Goal: Communication & Community: Answer question/provide support

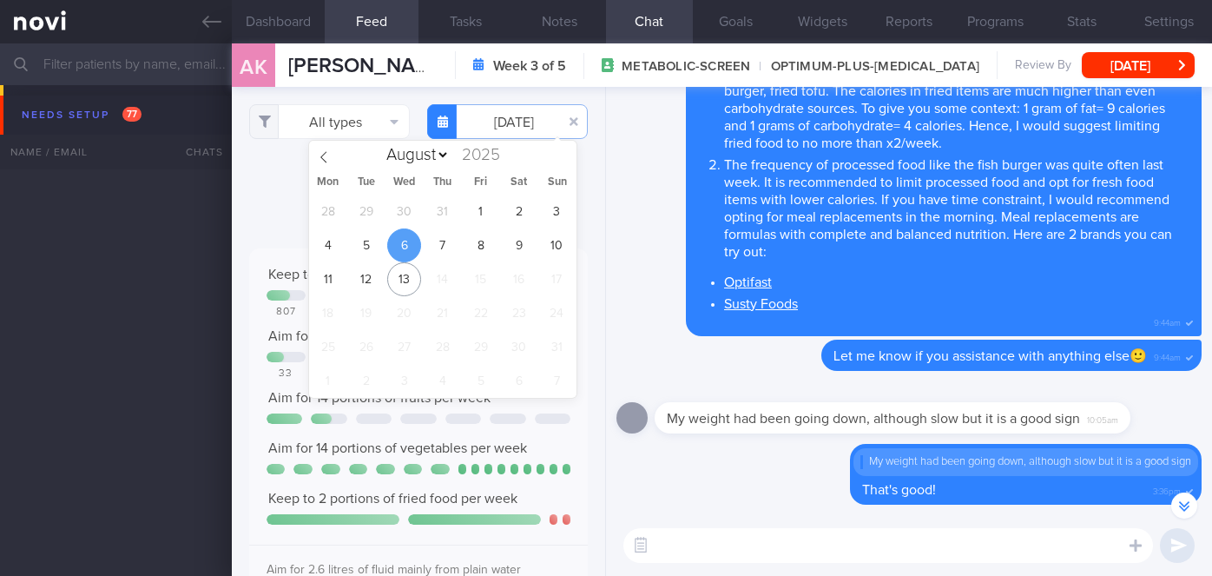
select select "7"
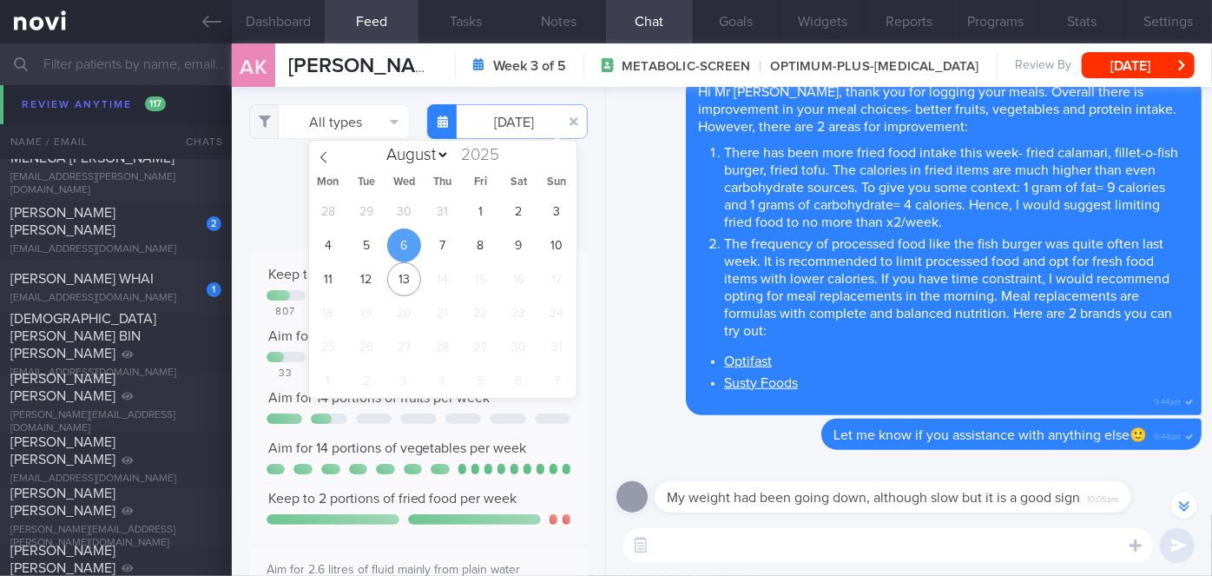
scroll to position [12971, 0]
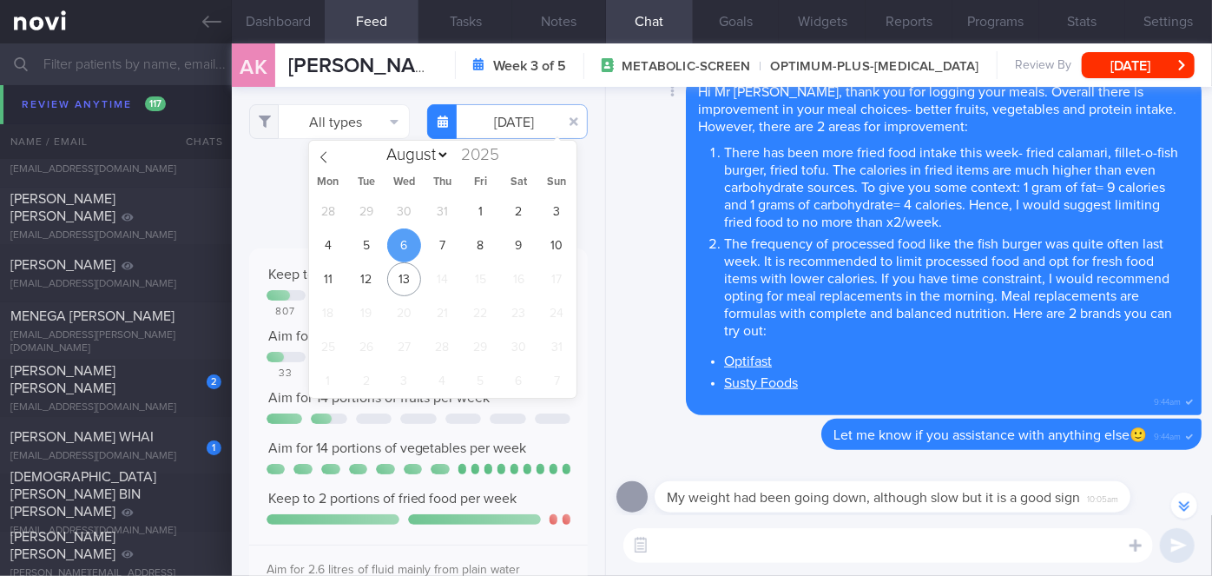
click at [620, 229] on div "Delete Hi Mr [PERSON_NAME], thank you for logging your meals. Overall there is …" at bounding box center [909, 246] width 585 height 340
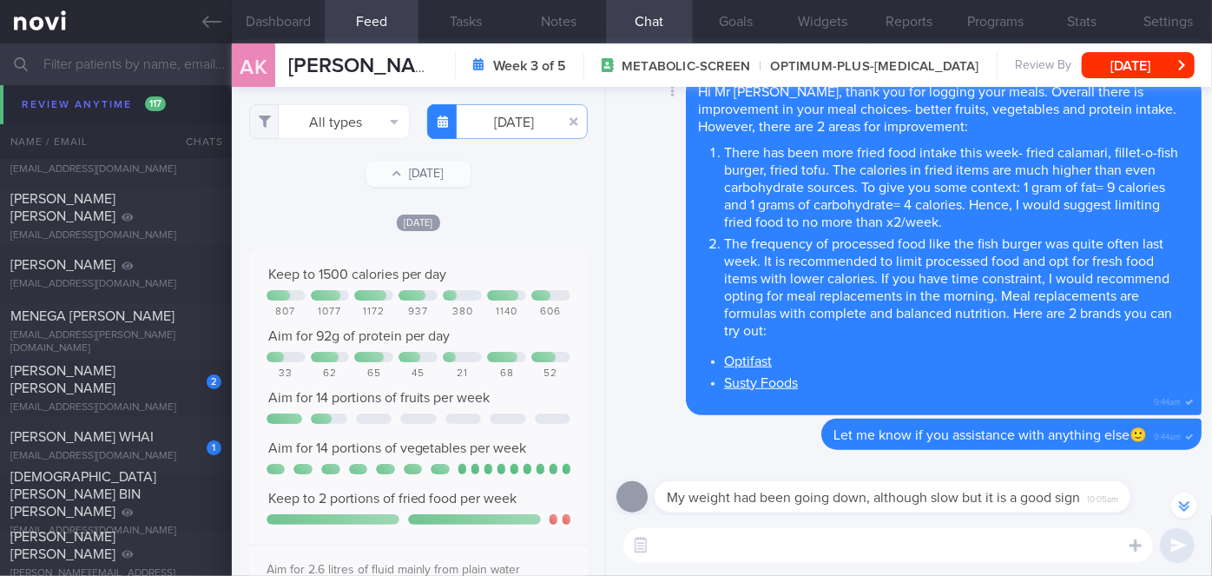
scroll to position [0, 0]
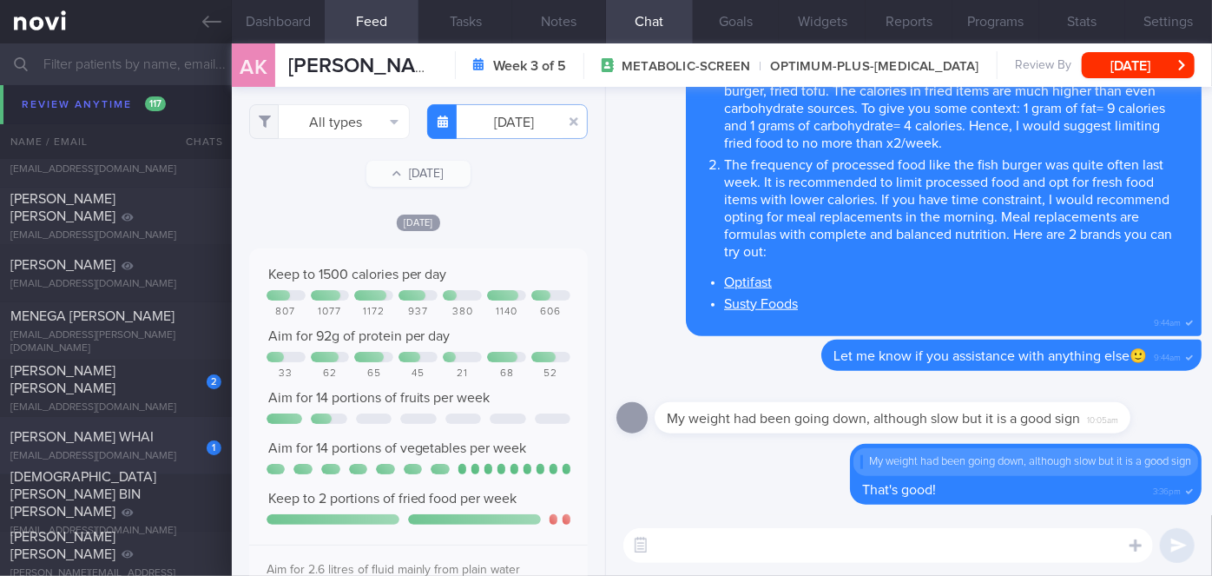
click at [143, 441] on div "[PERSON_NAME] WHAI" at bounding box center [113, 436] width 207 height 17
checkbox input "false"
type input "[DATE]"
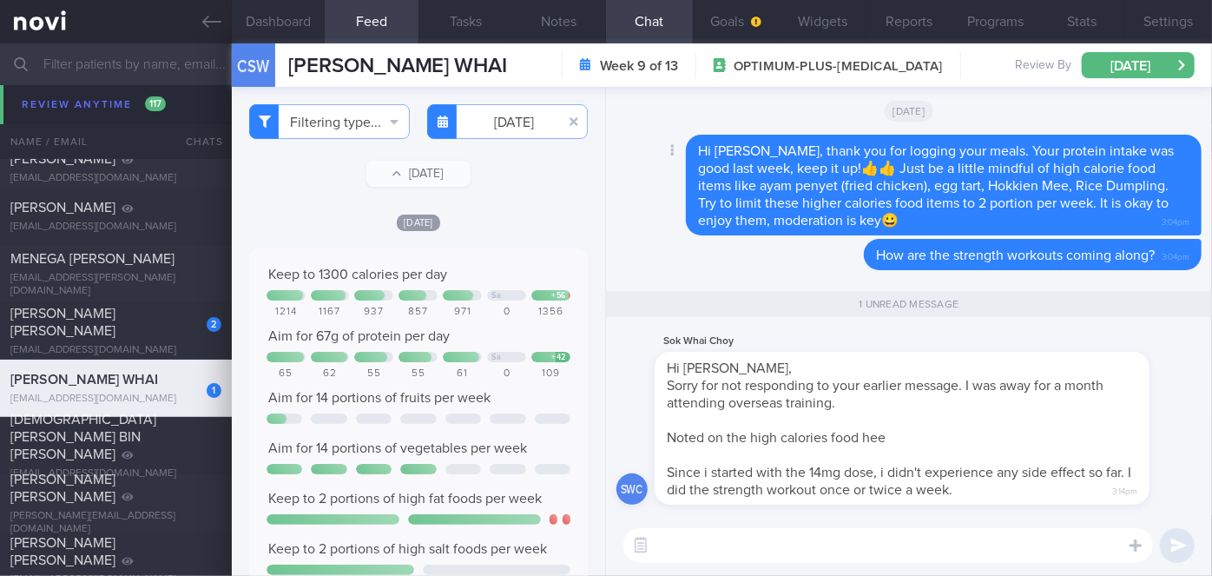
scroll to position [12914, 0]
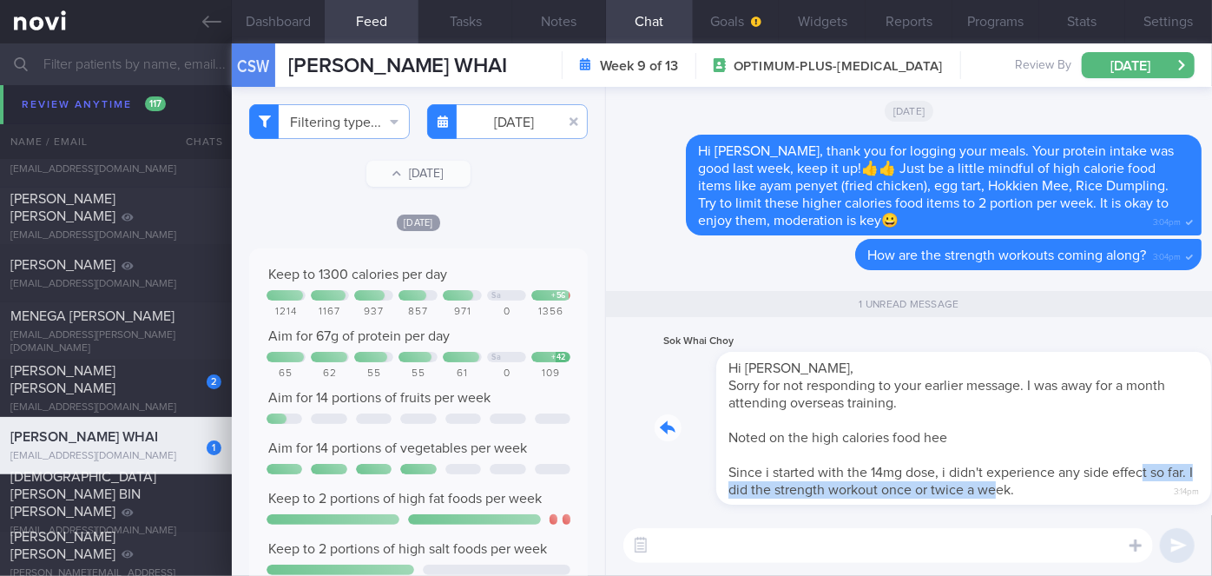
drag, startPoint x: 1036, startPoint y: 479, endPoint x: 1083, endPoint y: 473, distance: 47.2
click at [1083, 473] on div "Sok Whai Choy Hi [PERSON_NAME], Sorry for not responding to your earlier messag…" at bounding box center [928, 418] width 547 height 174
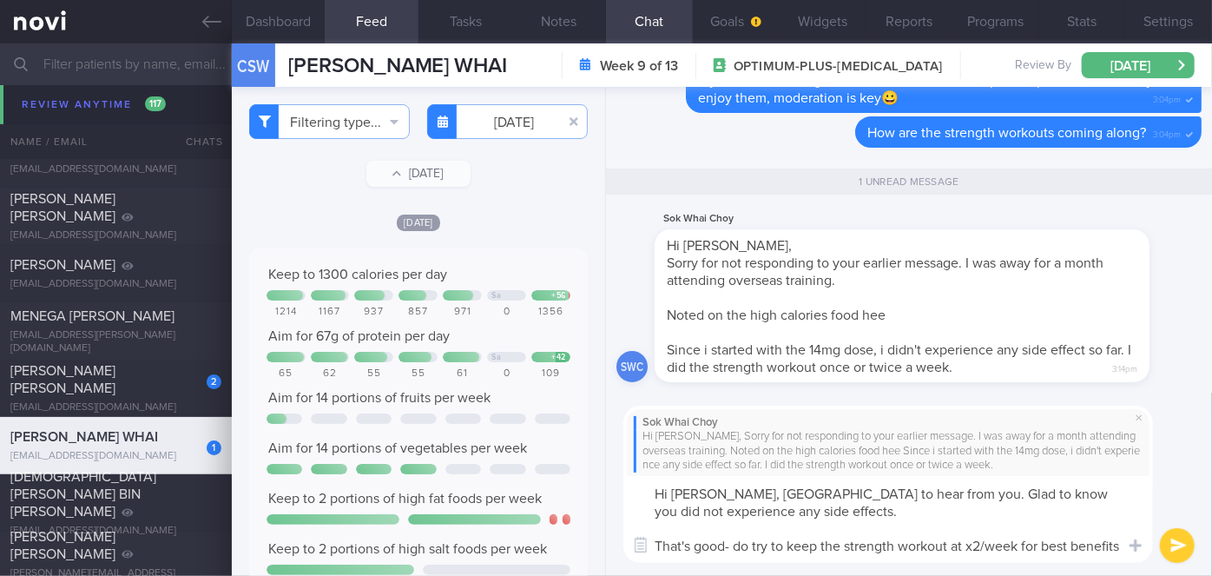
scroll to position [0, 0]
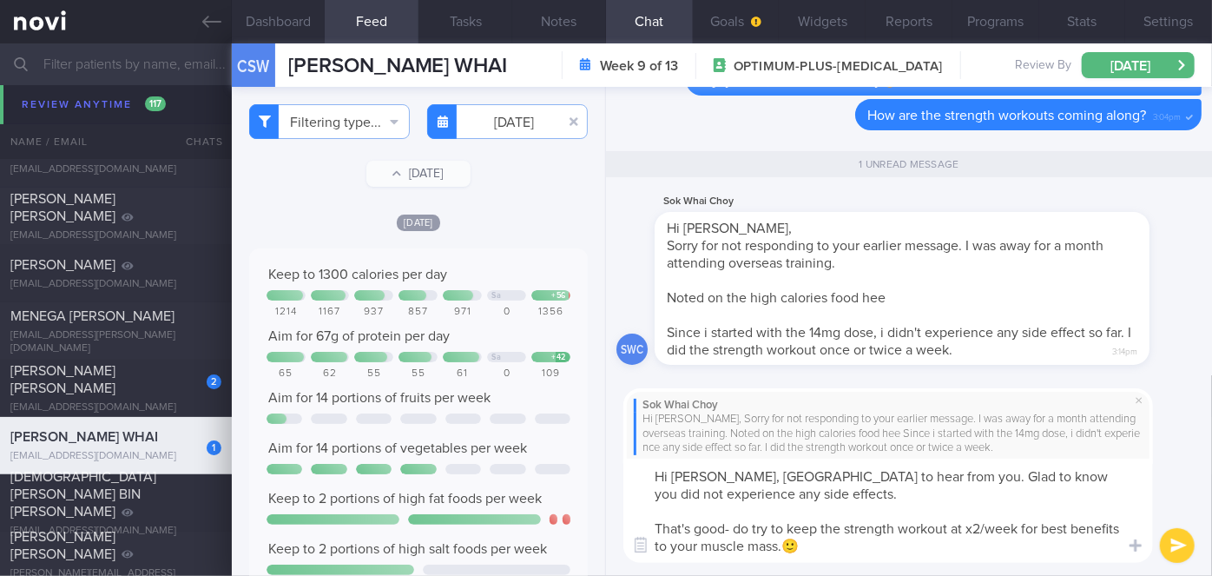
type textarea "Hi [PERSON_NAME], [GEOGRAPHIC_DATA] to hear from you. Glad to know you did not …"
click at [1178, 542] on button "submit" at bounding box center [1177, 545] width 35 height 35
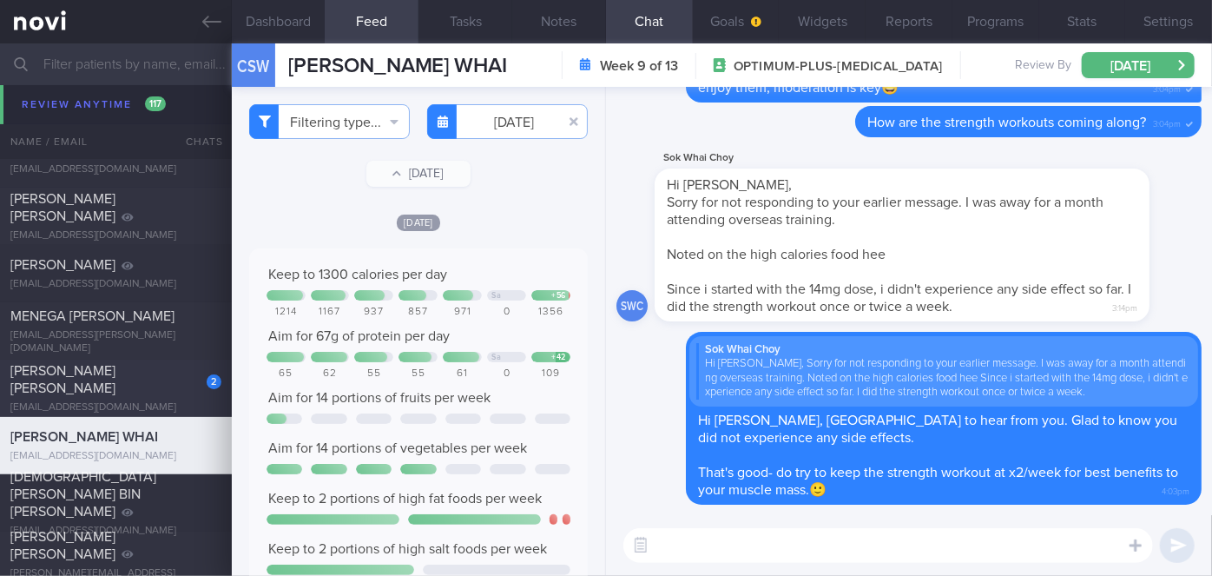
click at [161, 382] on div "[PERSON_NAME] [PERSON_NAME]" at bounding box center [113, 379] width 207 height 35
type input "[DATE]"
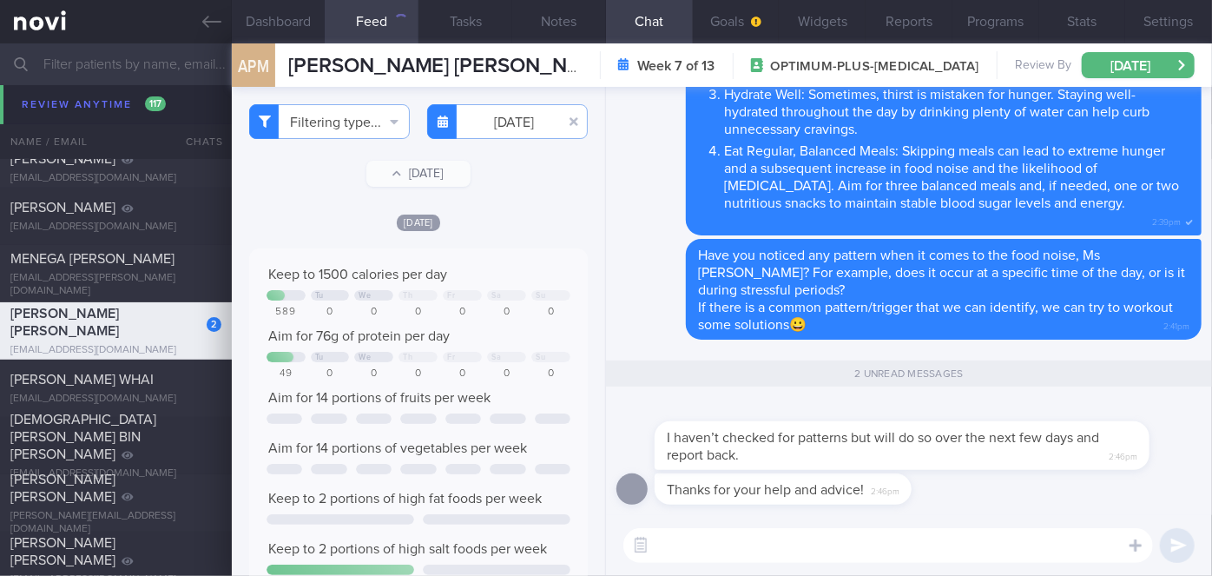
scroll to position [12857, 0]
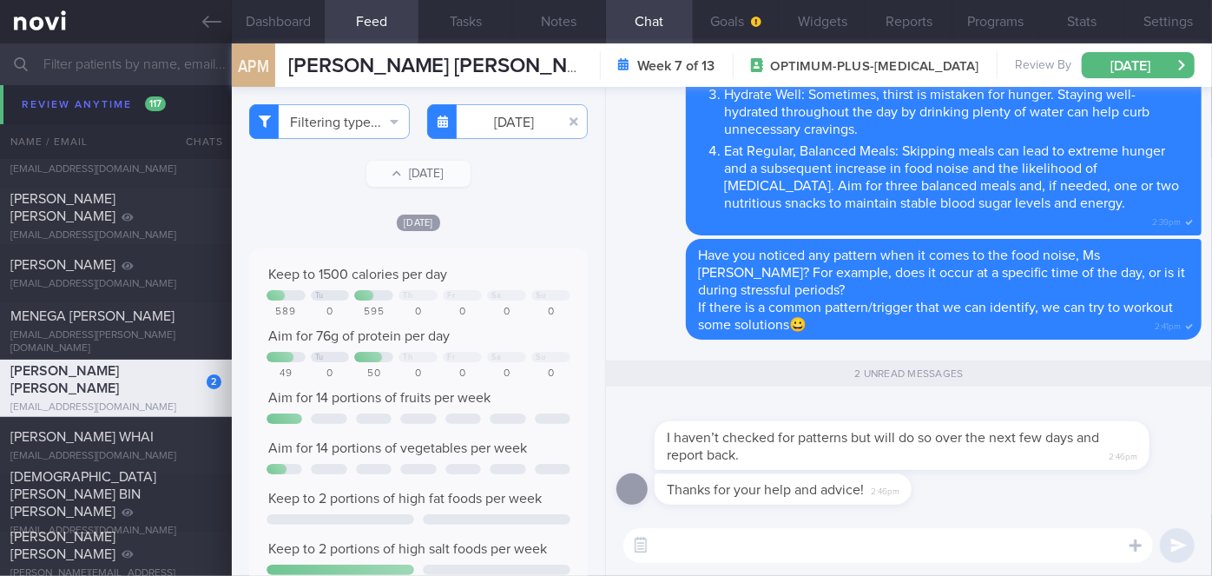
click at [779, 538] on textarea at bounding box center [889, 545] width 530 height 35
type textarea "Y"
drag, startPoint x: 950, startPoint y: 459, endPoint x: 1012, endPoint y: 459, distance: 61.7
click at [1011, 459] on div "I haven’t checked for patterns but will do so over the next few days and report…" at bounding box center [928, 434] width 547 height 69
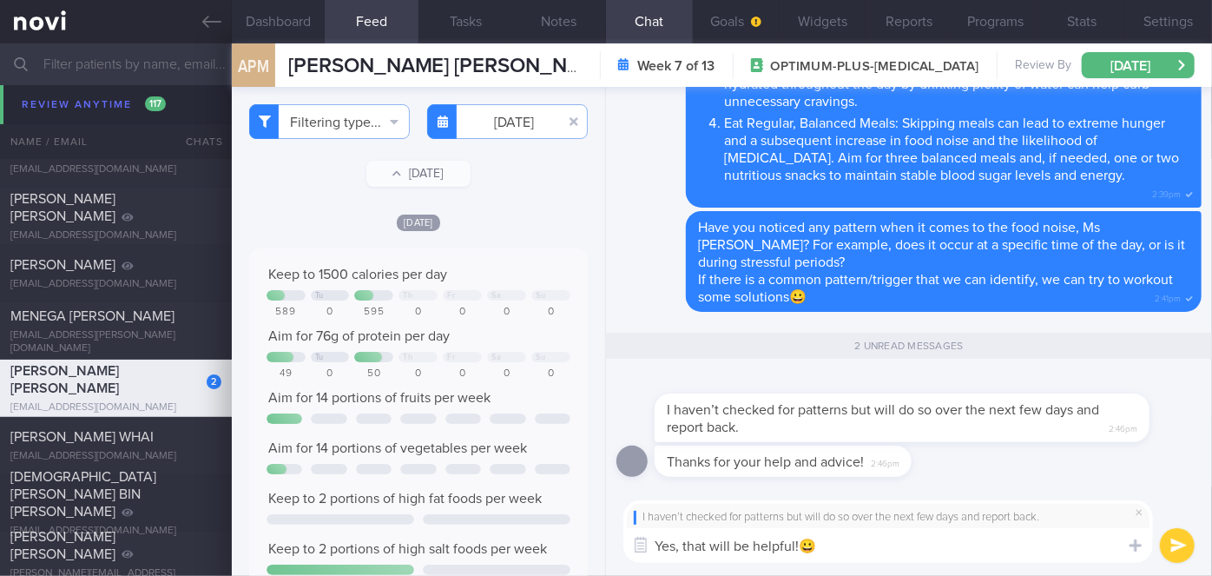
type textarea "Yes, that will be helpful!😀"
click at [1186, 540] on button "submit" at bounding box center [1177, 545] width 35 height 35
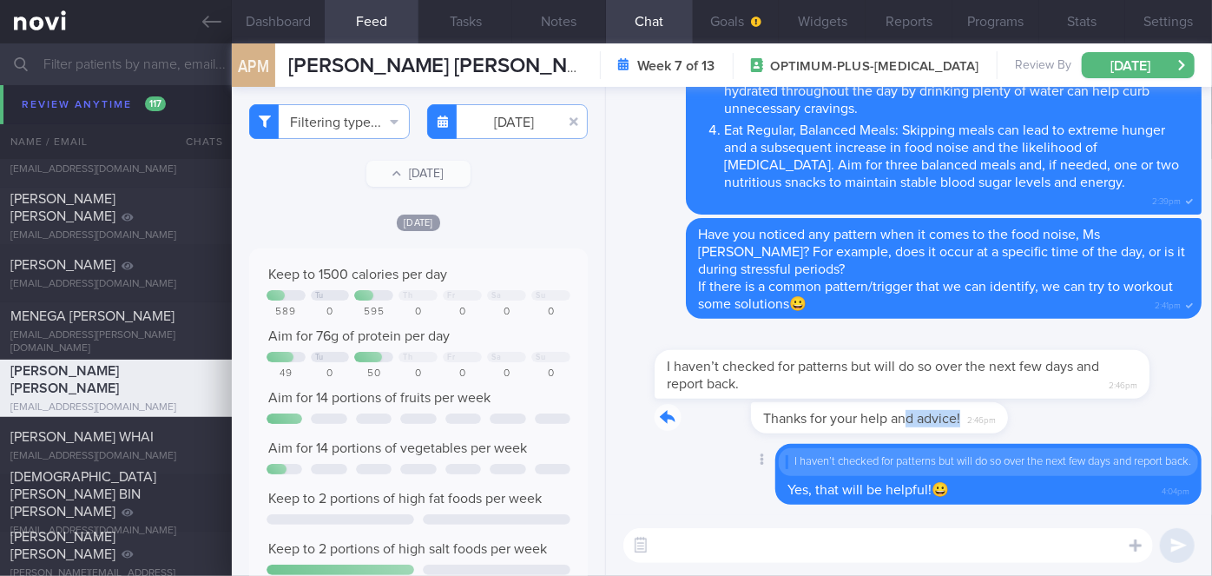
drag, startPoint x: 809, startPoint y: 431, endPoint x: 1091, endPoint y: 427, distance: 282.3
click at [1090, 427] on div "Thanks for your help and advice! 2:46pm" at bounding box center [909, 423] width 585 height 42
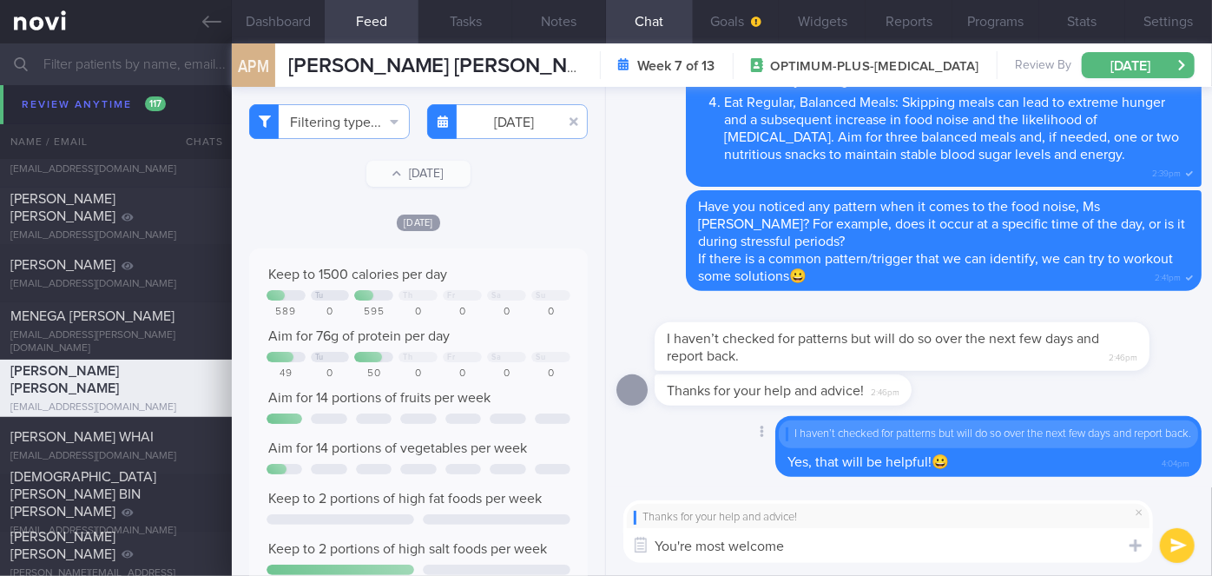
type textarea "You're most welcome!"
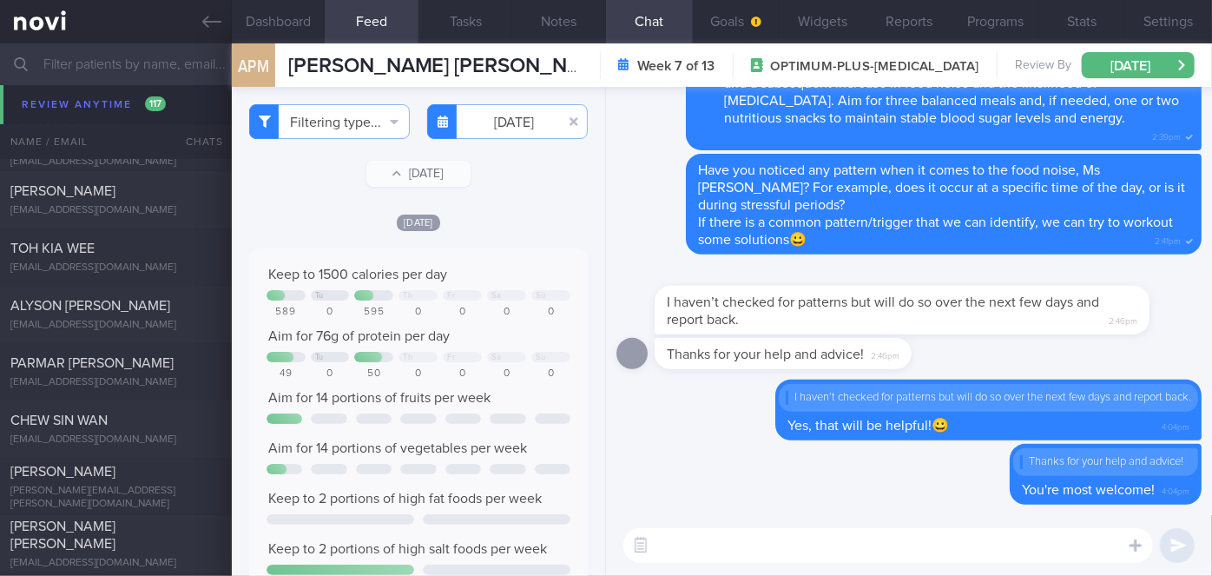
scroll to position [10251, 0]
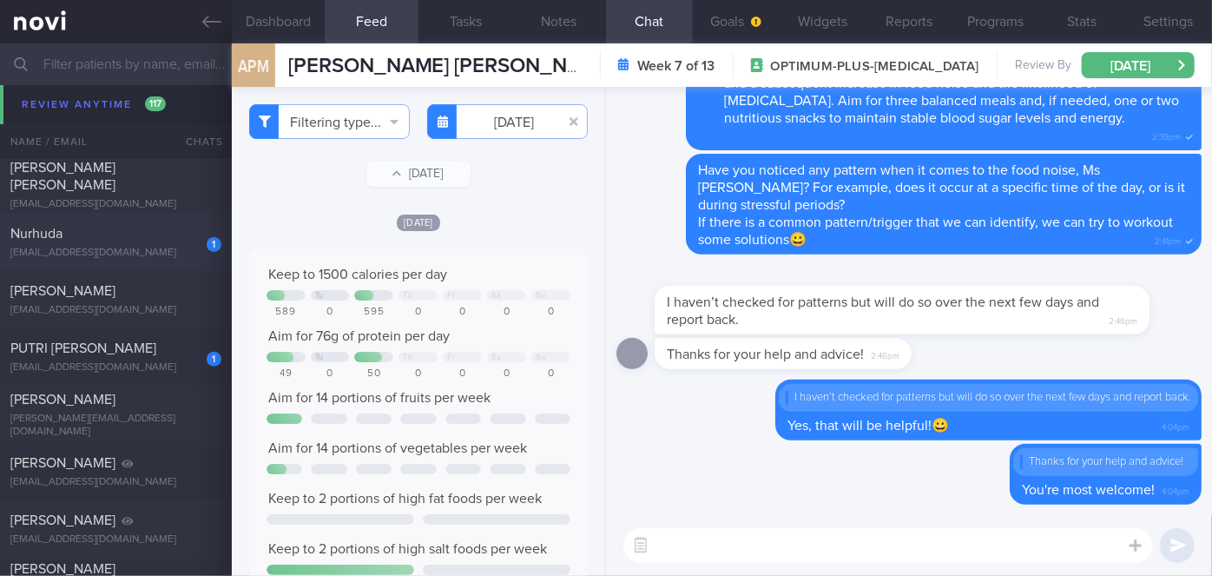
click at [210, 237] on div "1" at bounding box center [214, 244] width 15 height 15
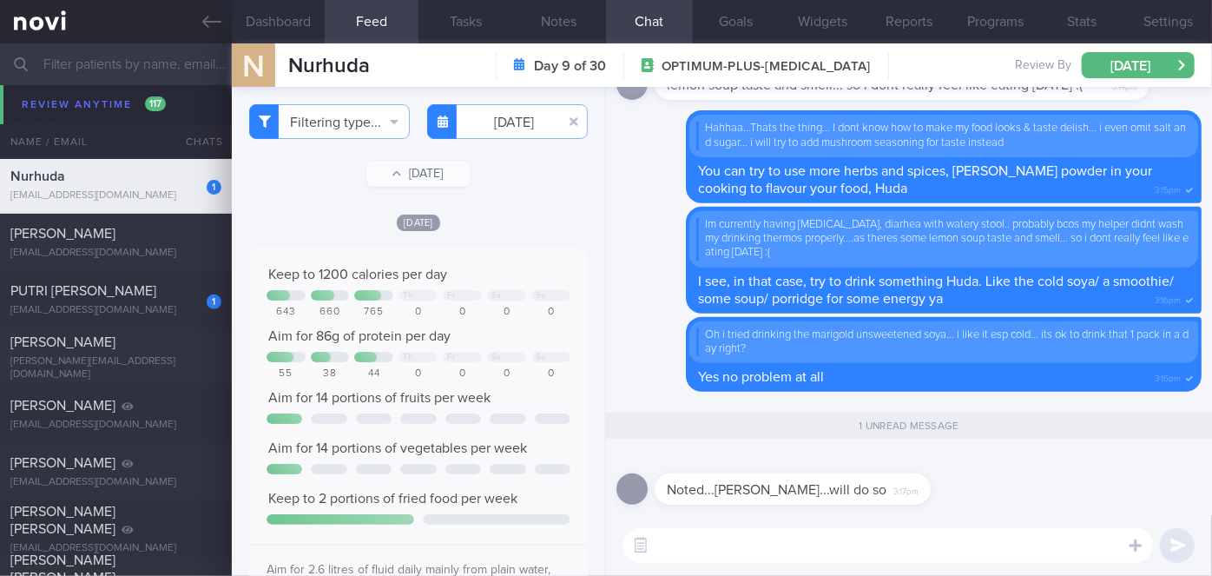
scroll to position [10194, 0]
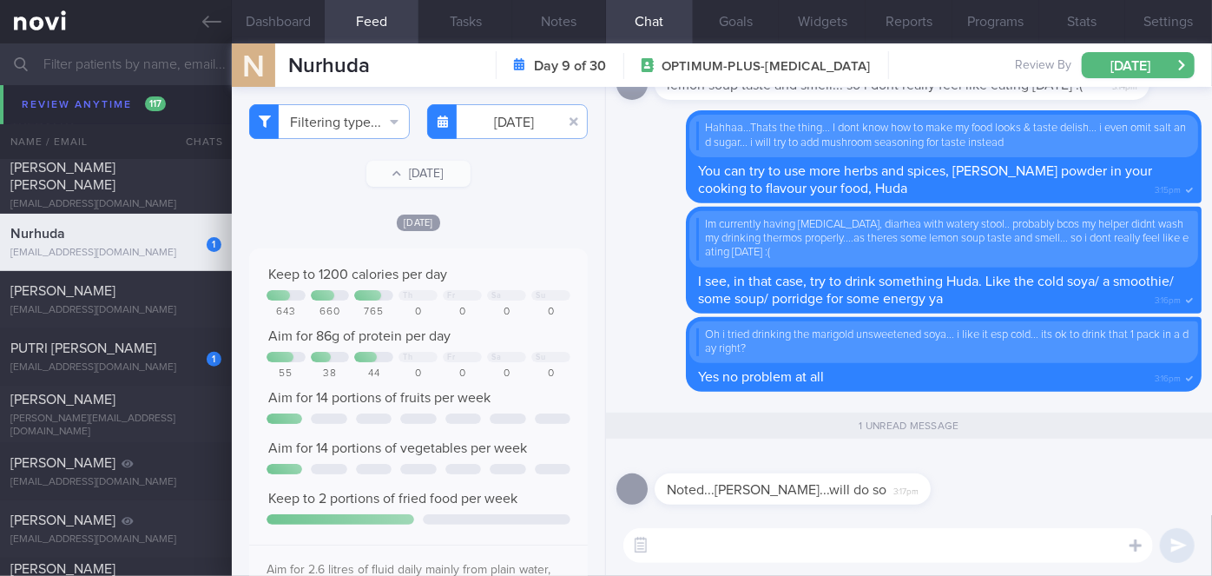
click at [732, 550] on textarea at bounding box center [889, 545] width 530 height 35
type textarea "👍👍"
click at [1186, 545] on button "submit" at bounding box center [1177, 545] width 35 height 35
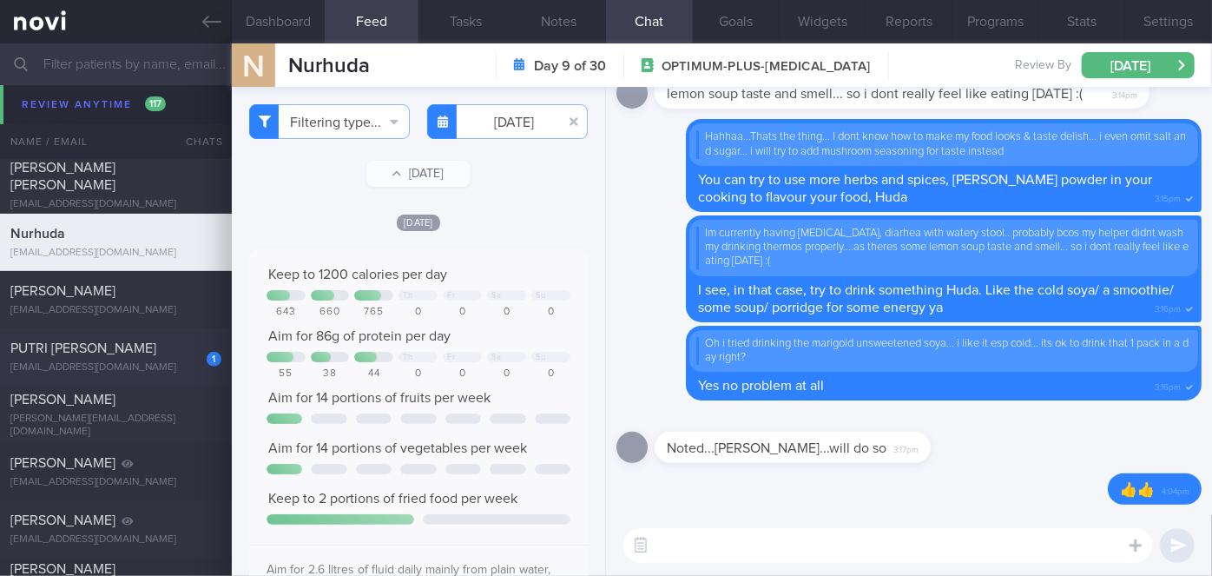
click at [146, 350] on div "PUTRI [PERSON_NAME]" at bounding box center [113, 348] width 207 height 17
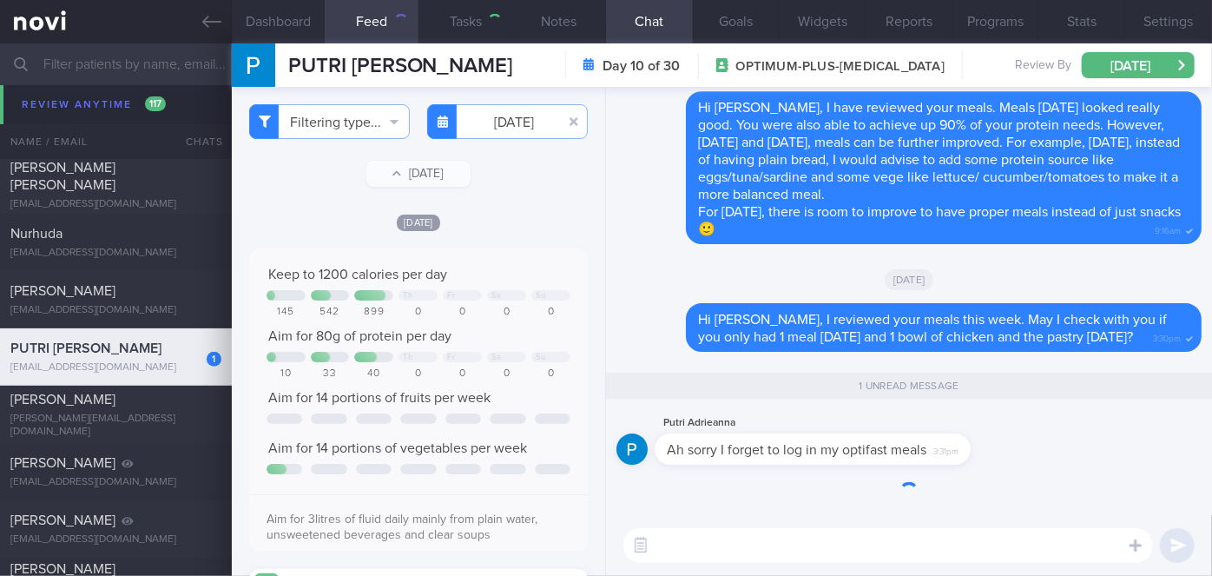
type input "[DATE]"
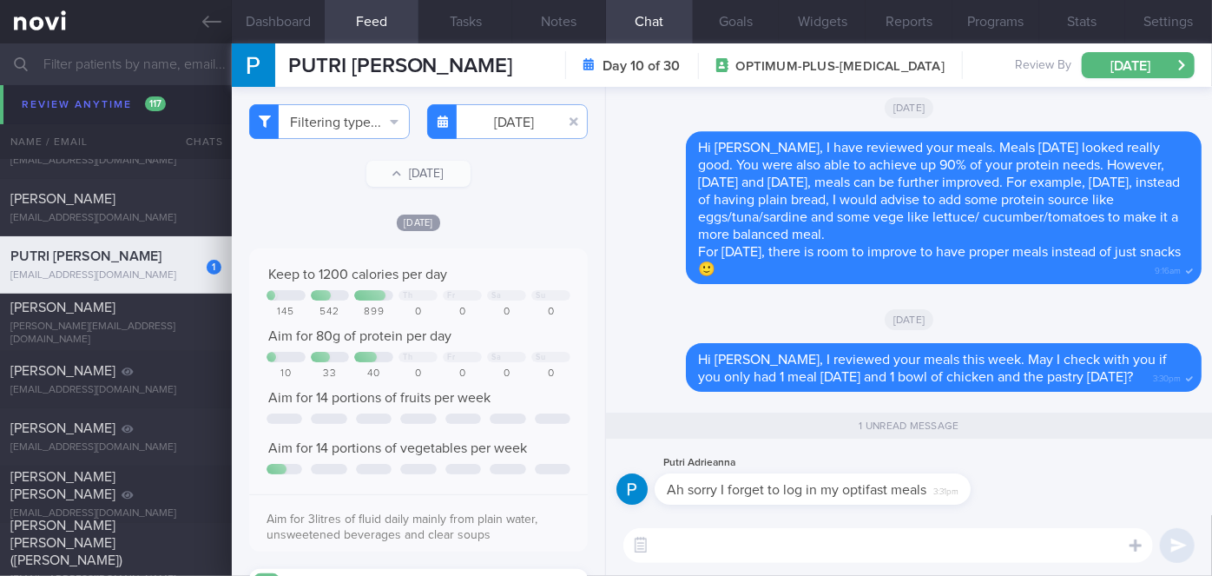
scroll to position [10102, 0]
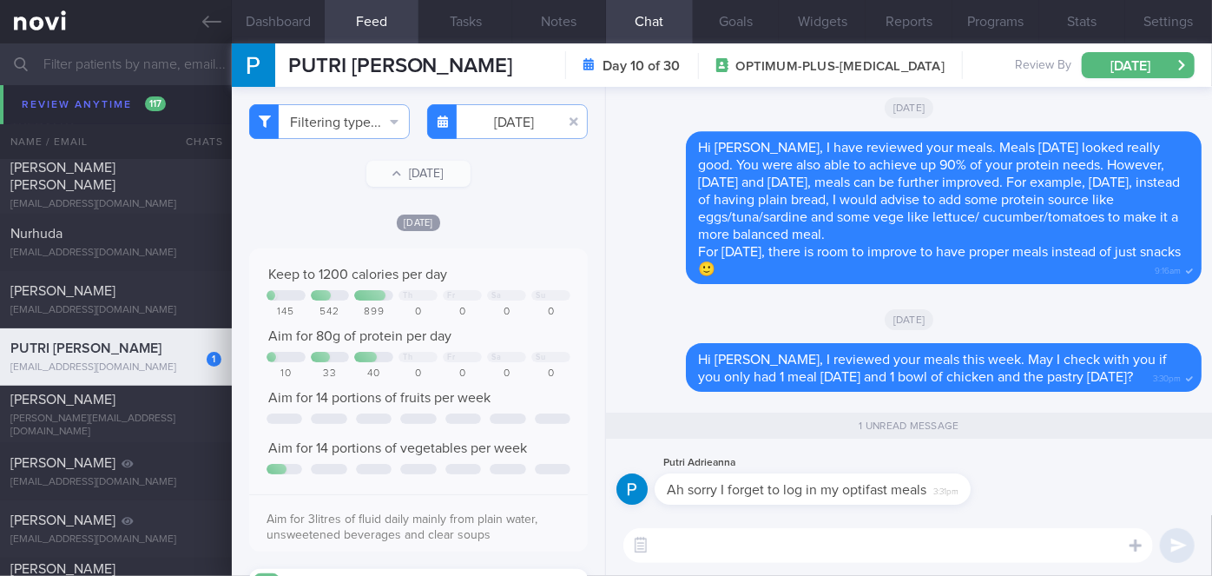
click at [838, 549] on textarea at bounding box center [889, 545] width 530 height 35
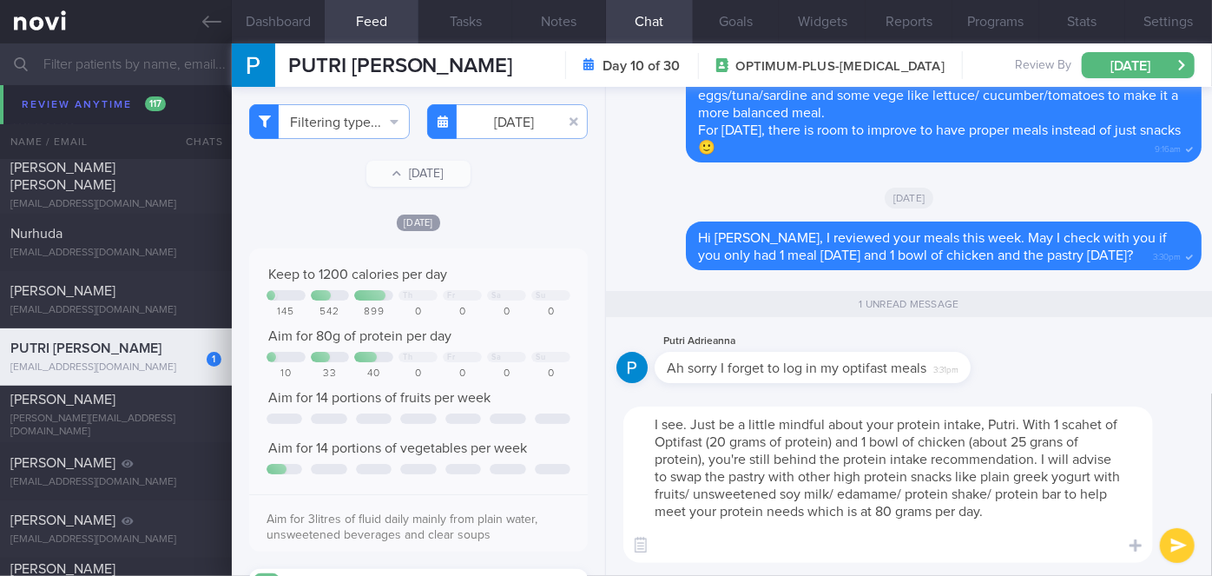
scroll to position [0, 0]
click at [1058, 441] on textarea "I see. Just be a little mindful about your protein intake, Putri. With 1 sachet…" at bounding box center [889, 484] width 530 height 156
type textarea "I see. Just be a little mindful about your protein intake, Putri. With 1 sachet…"
click at [1188, 552] on button "submit" at bounding box center [1177, 545] width 35 height 35
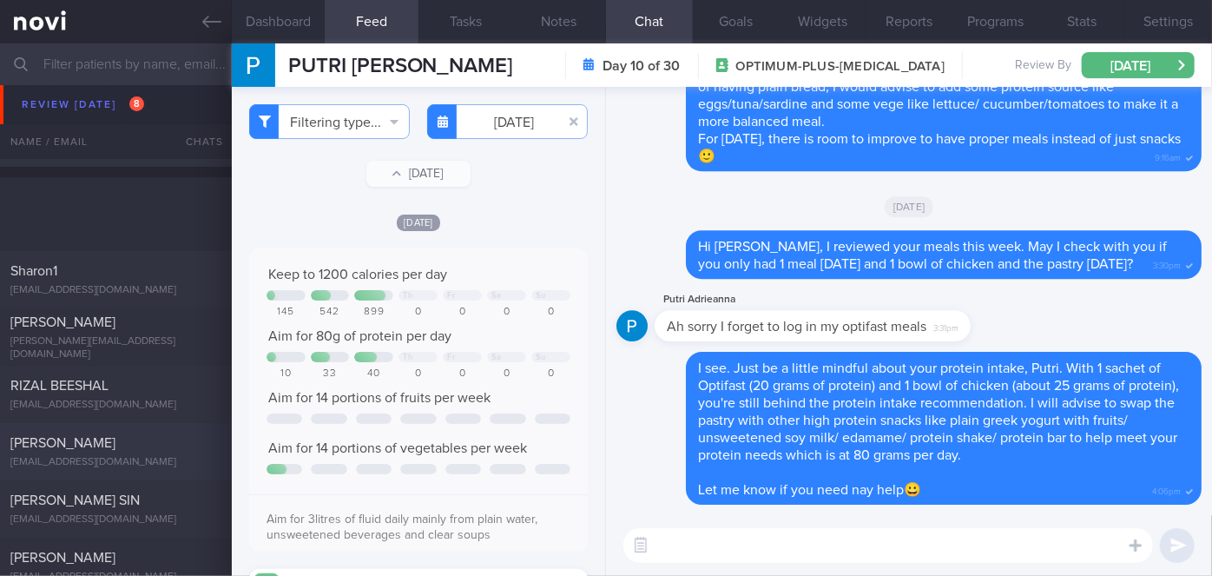
scroll to position [4575, 0]
